Goal: Transaction & Acquisition: Purchase product/service

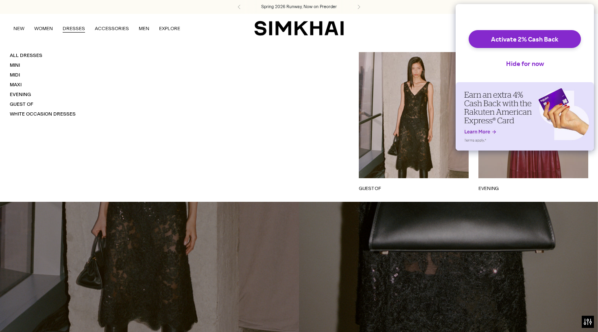
click at [78, 28] on link "DRESSES" at bounding box center [74, 29] width 22 height 18
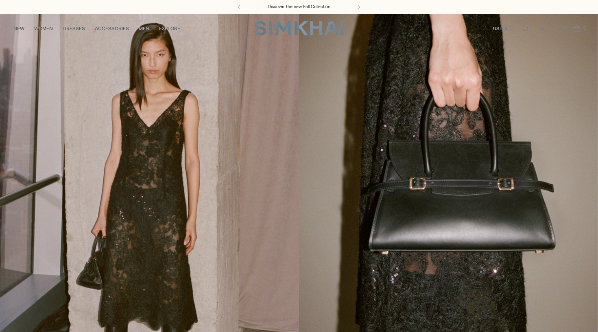
scroll to position [7, 0]
